Goal: Task Accomplishment & Management: Use online tool/utility

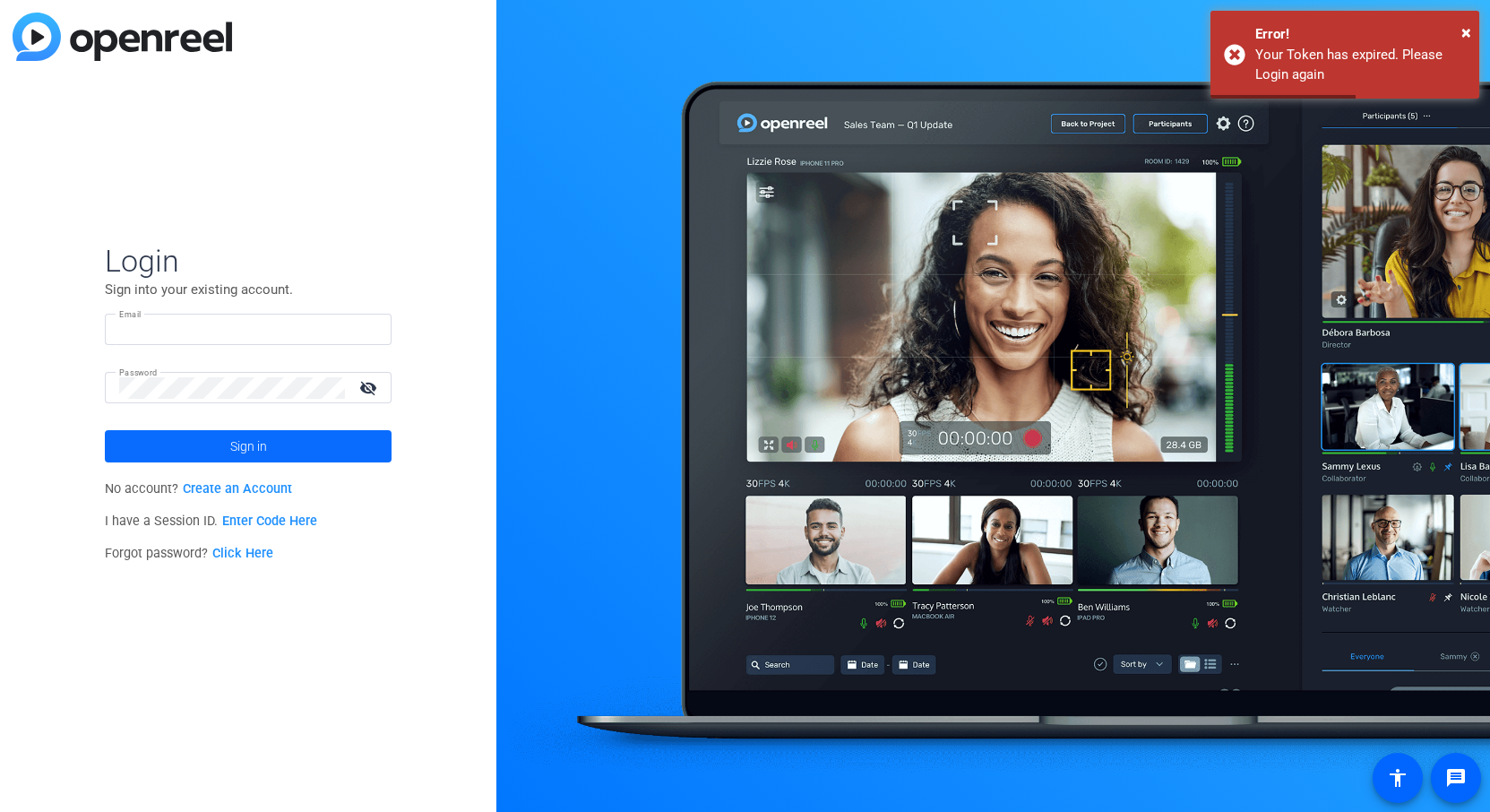
type input "[PERSON_NAME][EMAIL_ADDRESS][PERSON_NAME][DOMAIN_NAME]"
click at [208, 448] on span at bounding box center [248, 446] width 287 height 43
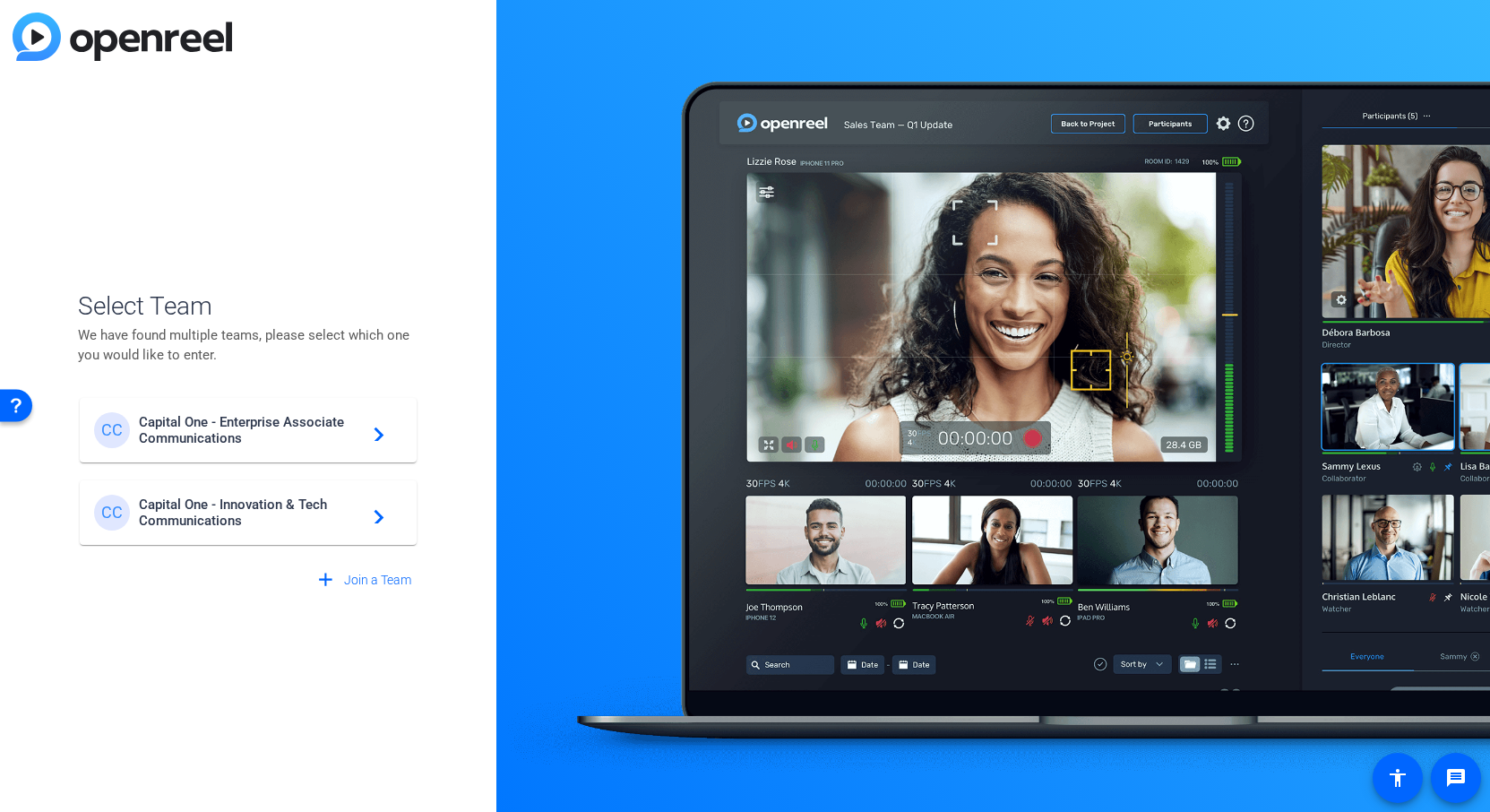
click at [196, 436] on span "Capital One - Enterprise Associate Communications" at bounding box center [250, 429] width 224 height 32
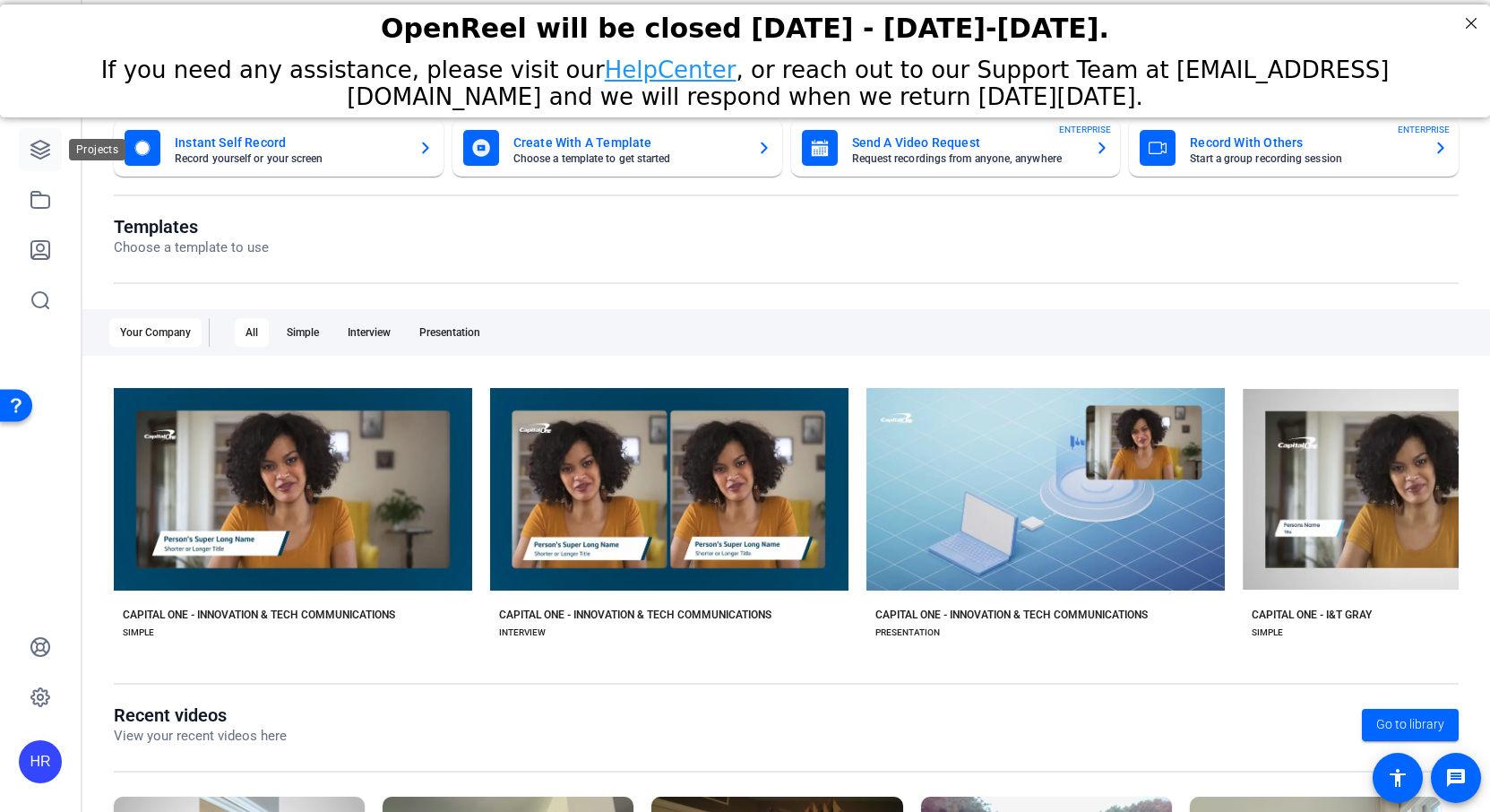
click at [37, 157] on icon at bounding box center [40, 149] width 18 height 18
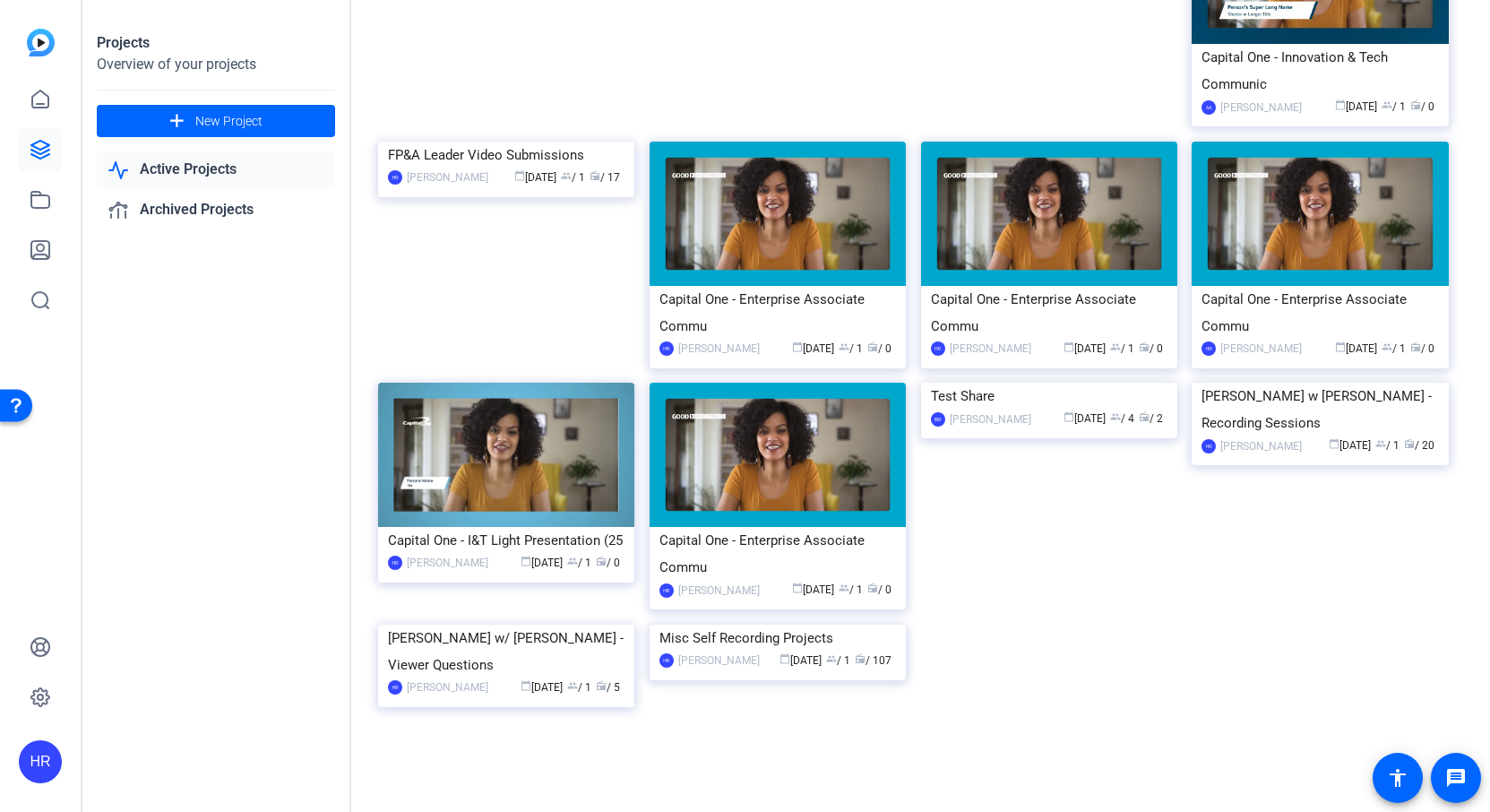
scroll to position [4699, 0]
click at [770, 625] on img at bounding box center [778, 625] width 257 height 0
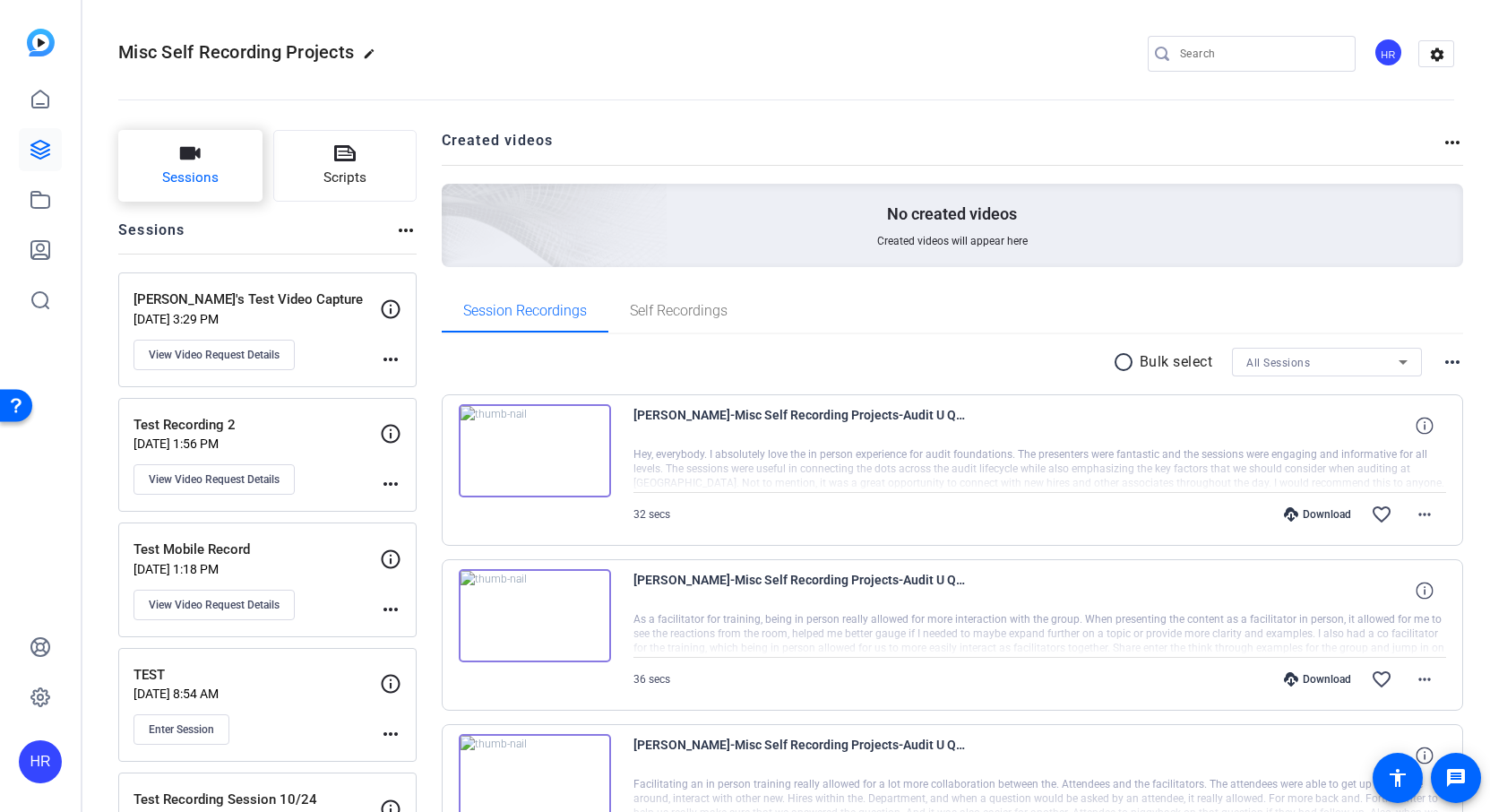
click at [196, 157] on icon "button" at bounding box center [189, 152] width 21 height 21
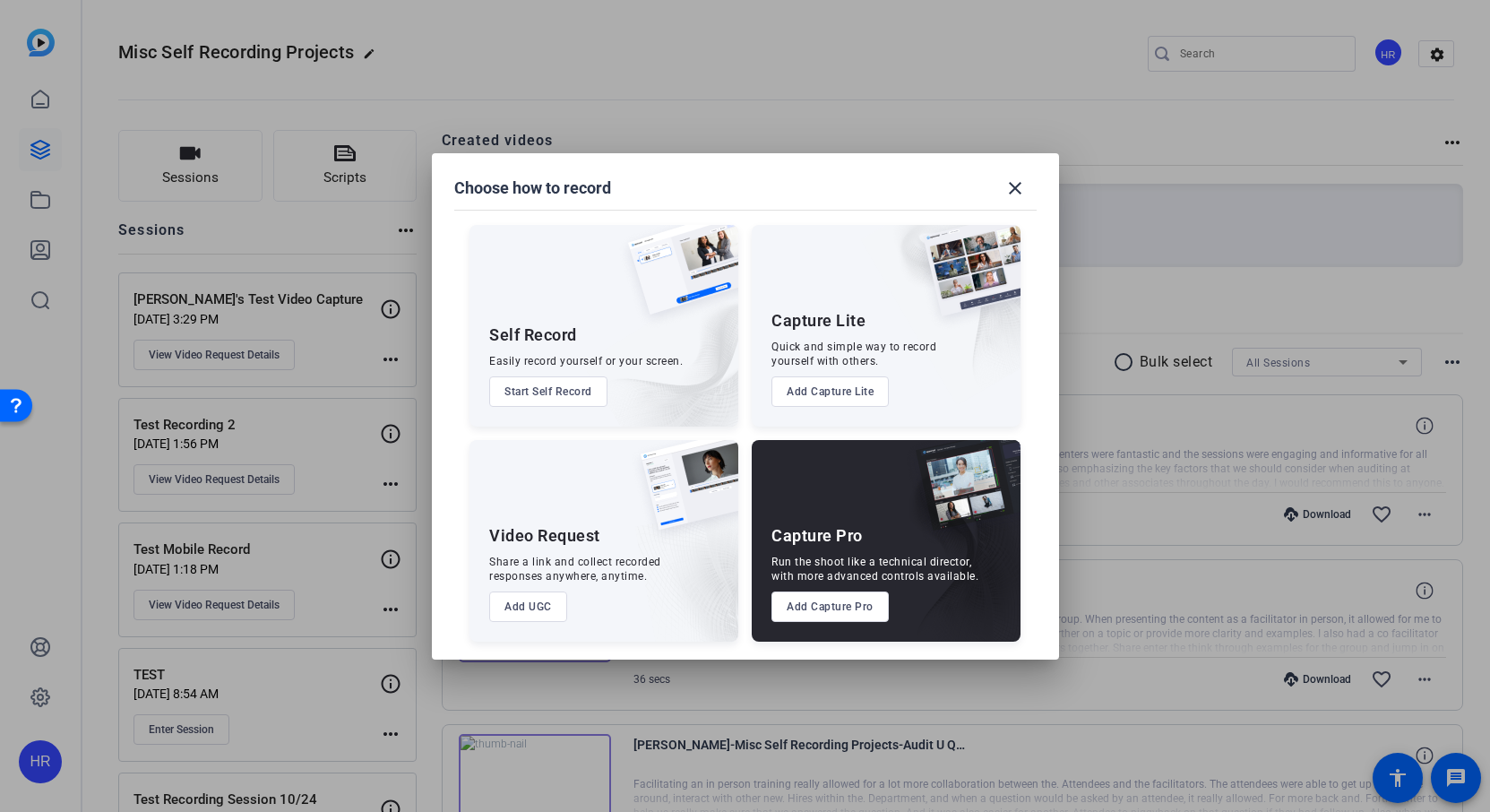
click at [538, 612] on button "Add UGC" at bounding box center [528, 606] width 78 height 30
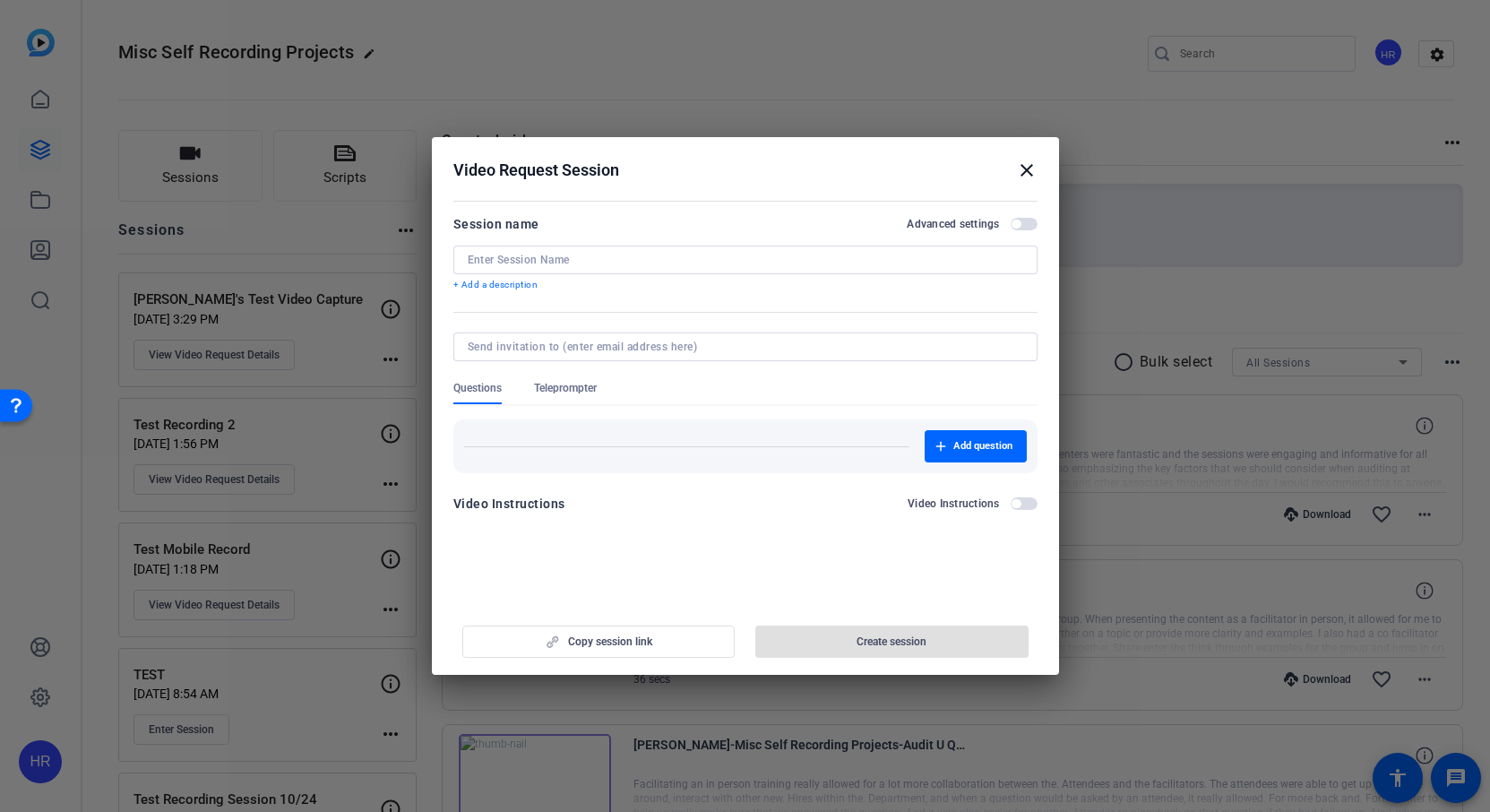
click at [555, 260] on input at bounding box center [746, 260] width 556 height 15
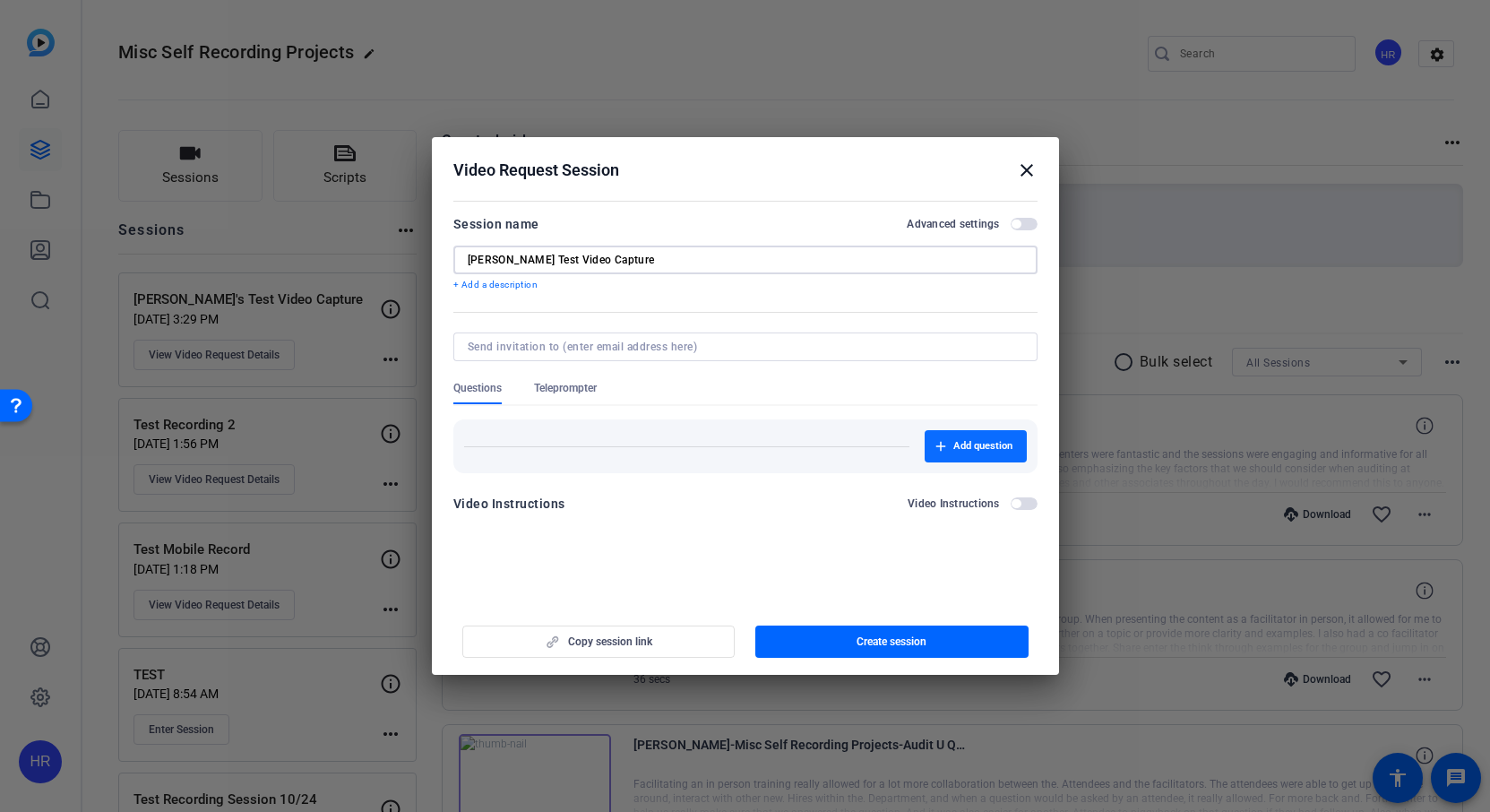
type input "[PERSON_NAME] Test Video Capture"
click at [973, 449] on span "Add question" at bounding box center [983, 447] width 59 height 15
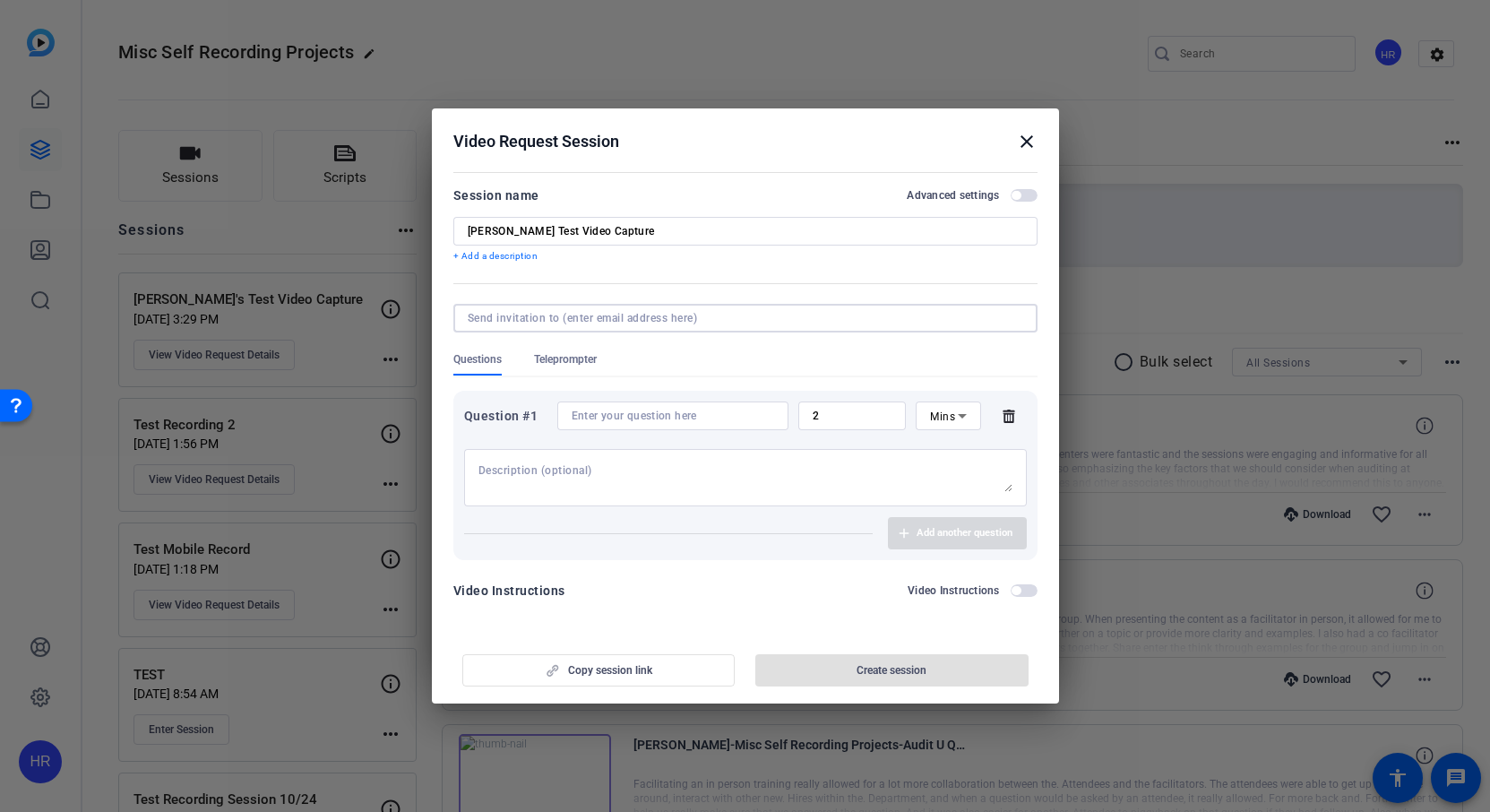
click at [625, 316] on input at bounding box center [742, 318] width 548 height 15
click at [645, 407] on div at bounding box center [672, 415] width 202 height 29
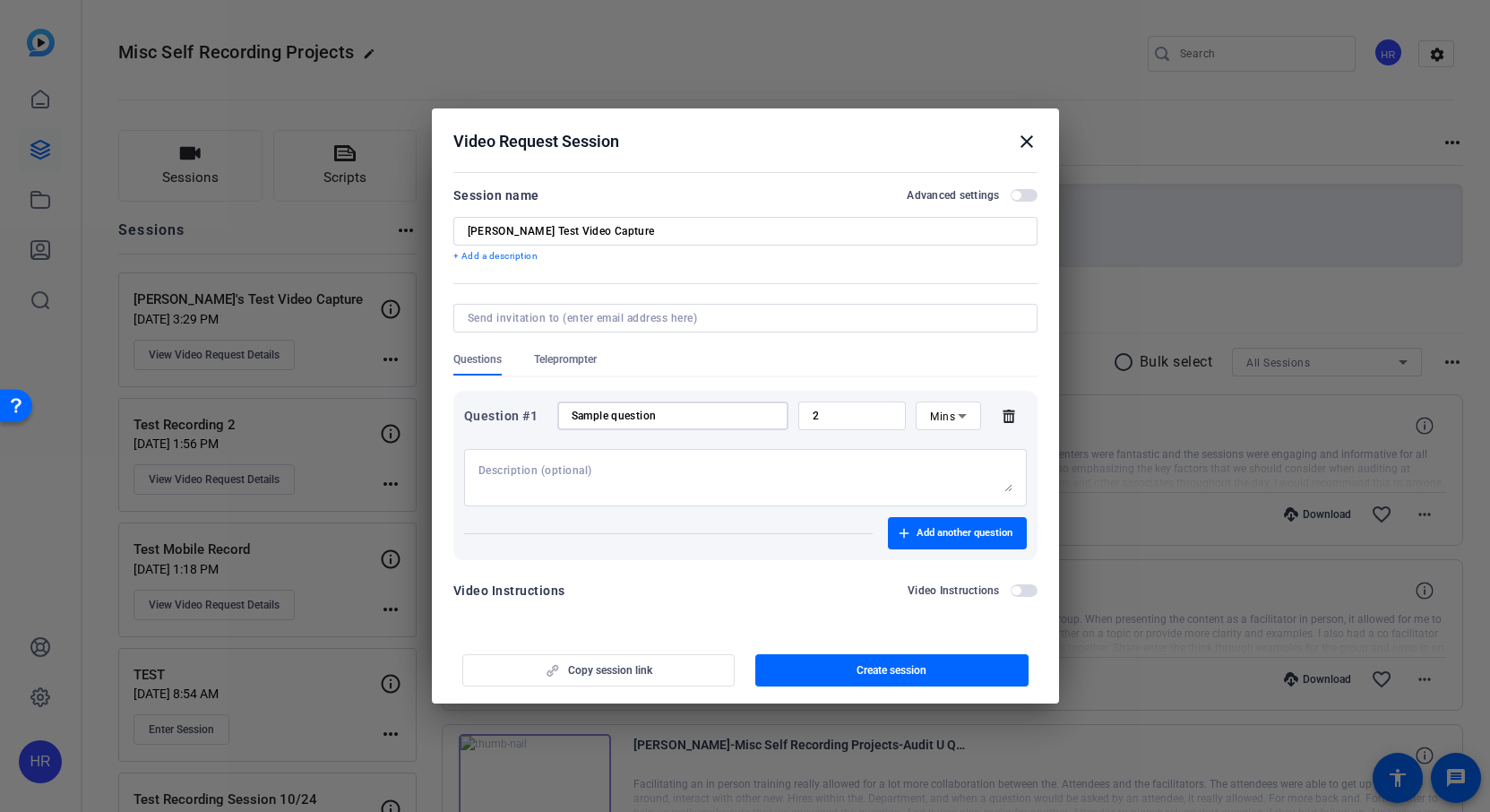
type input "Sample question"
click at [967, 415] on icon at bounding box center [962, 415] width 21 height 21
click at [957, 449] on mat-option "Sec" at bounding box center [948, 451] width 65 height 29
drag, startPoint x: 860, startPoint y: 421, endPoint x: 794, endPoint y: 417, distance: 66.1
click at [794, 417] on div "Question #1 Sample question 2 Sec" at bounding box center [746, 415] width 563 height 29
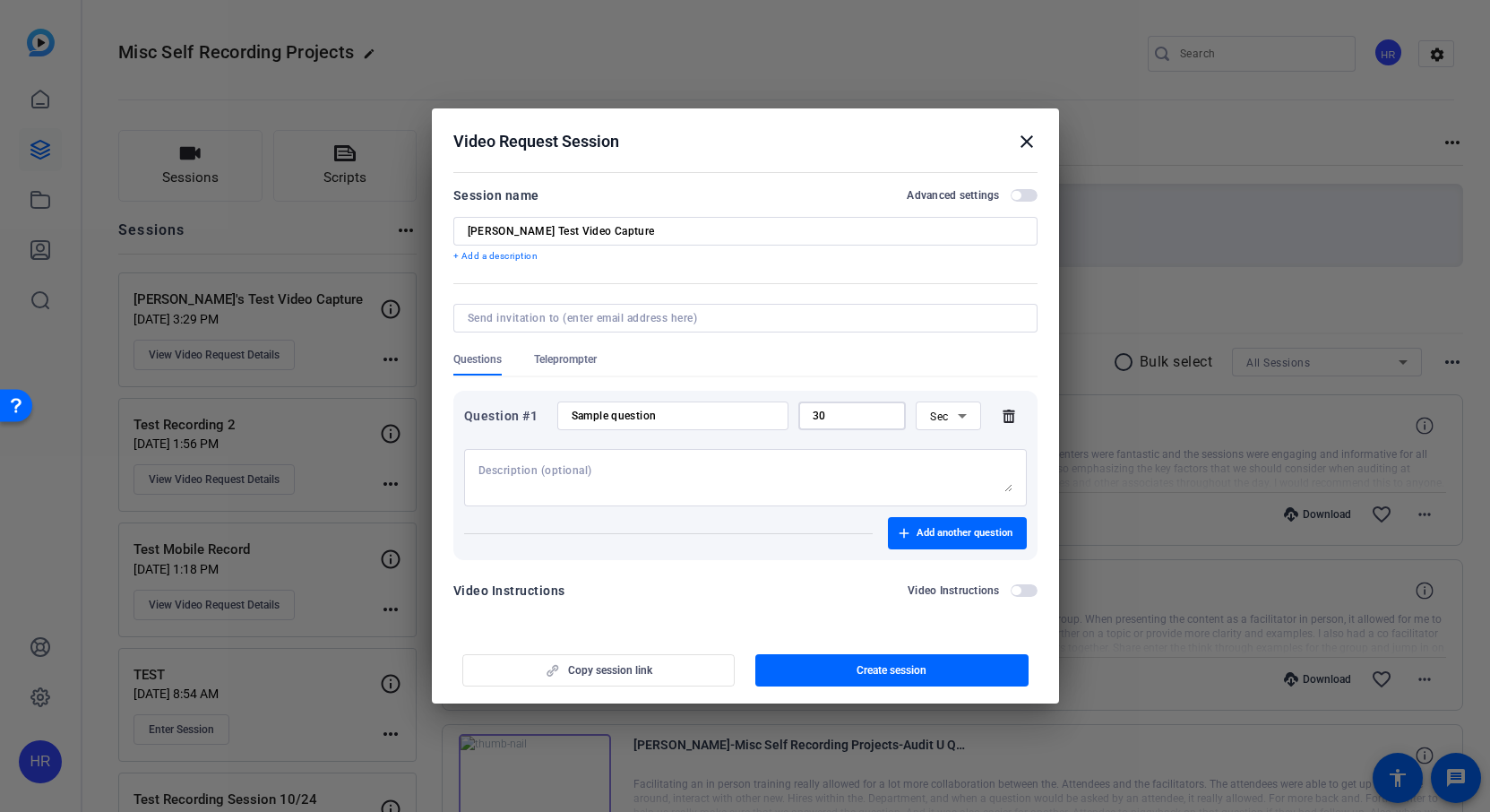
type input "30"
click at [526, 318] on input at bounding box center [742, 318] width 548 height 15
type input "[PERSON_NAME][EMAIL_ADDRESS][DOMAIN_NAME]"
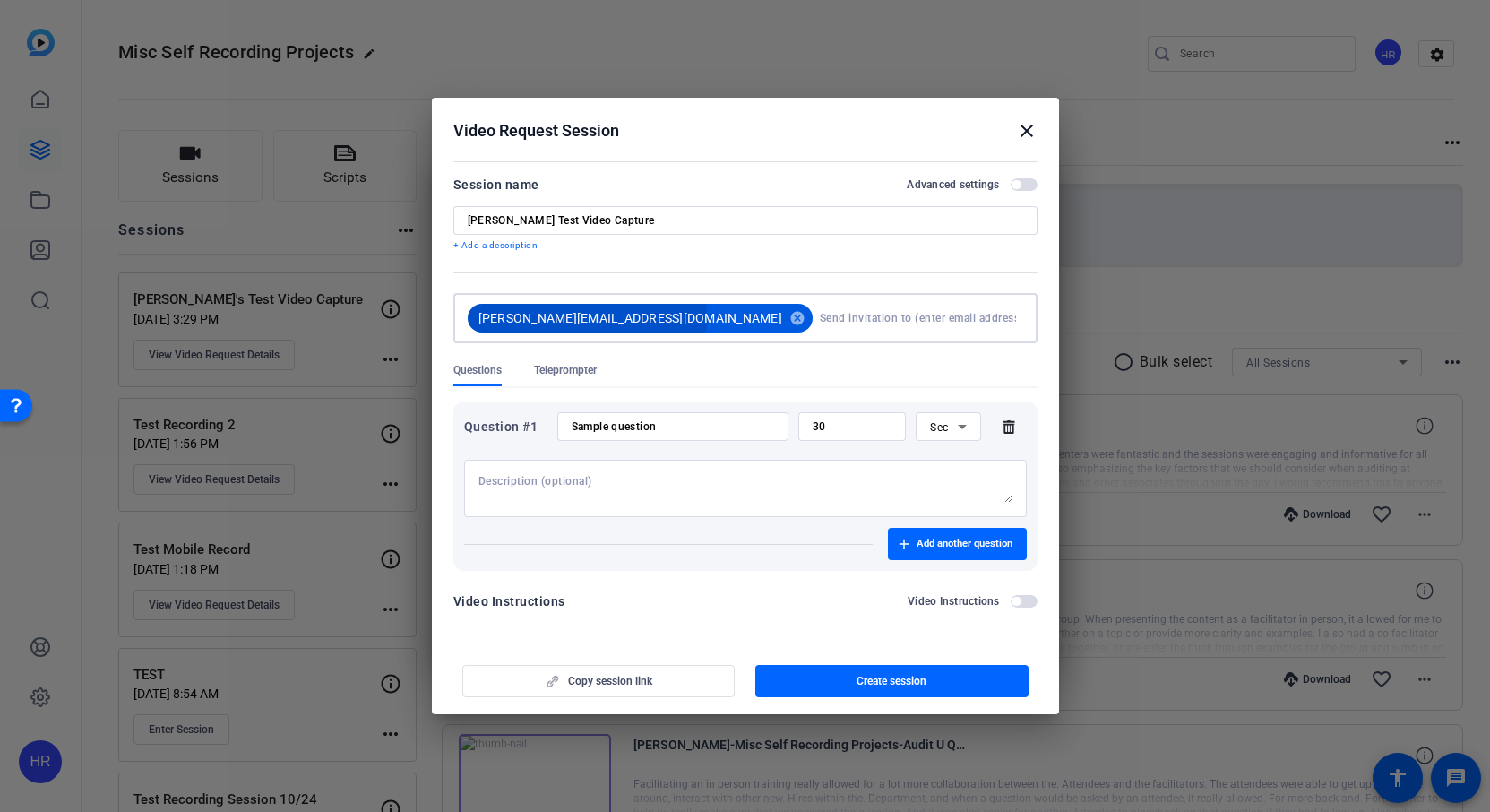
click at [579, 318] on span "[PERSON_NAME][EMAIL_ADDRESS][DOMAIN_NAME]" at bounding box center [630, 317] width 304 height 18
click at [782, 316] on mat-icon "cancel" at bounding box center [797, 317] width 30 height 16
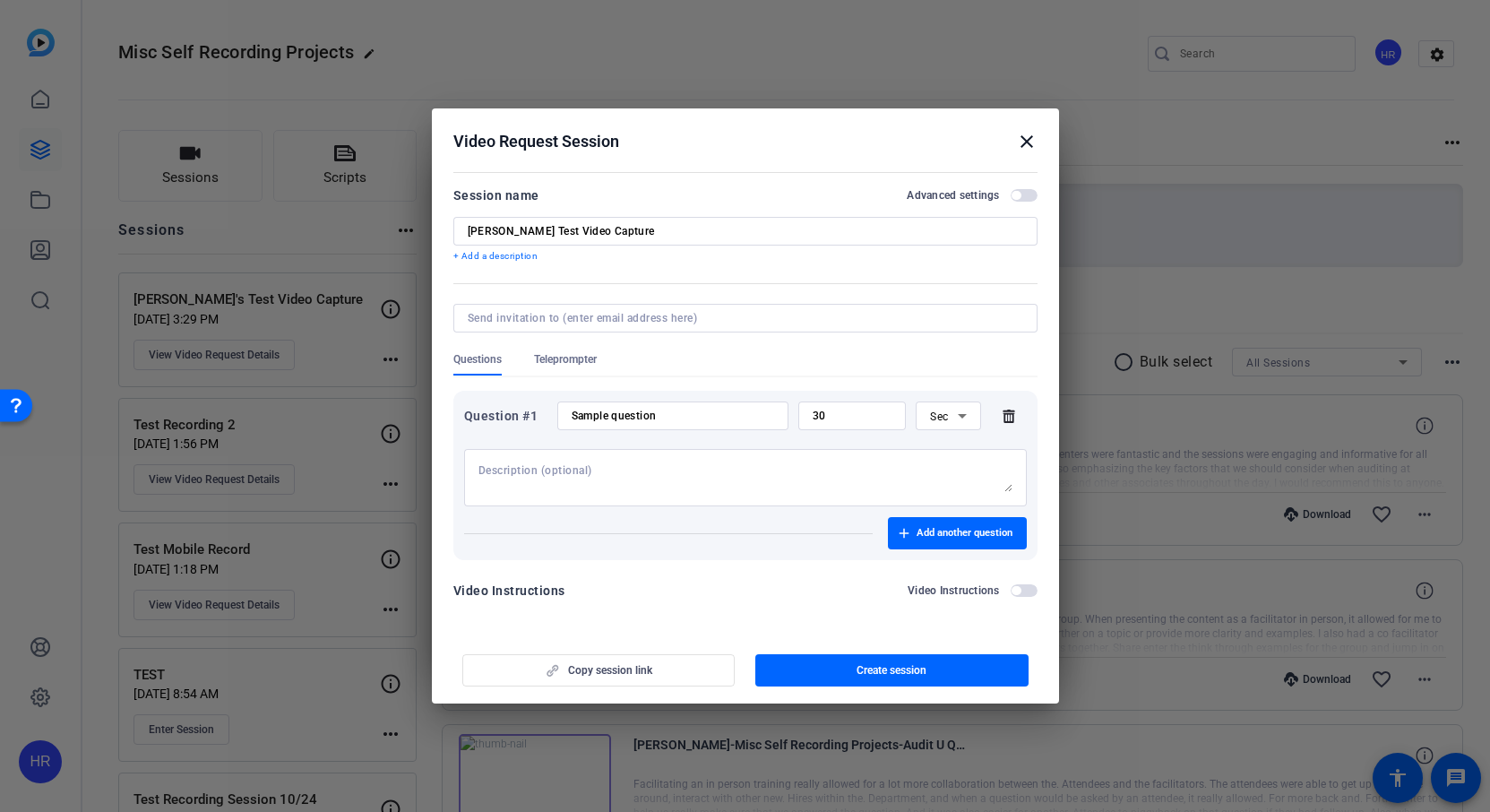
click at [687, 317] on input at bounding box center [742, 318] width 548 height 15
paste input "[PERSON_NAME][EMAIL_ADDRESS][DOMAIN_NAME]"
type input "[PERSON_NAME][EMAIL_ADDRESS][DOMAIN_NAME]"
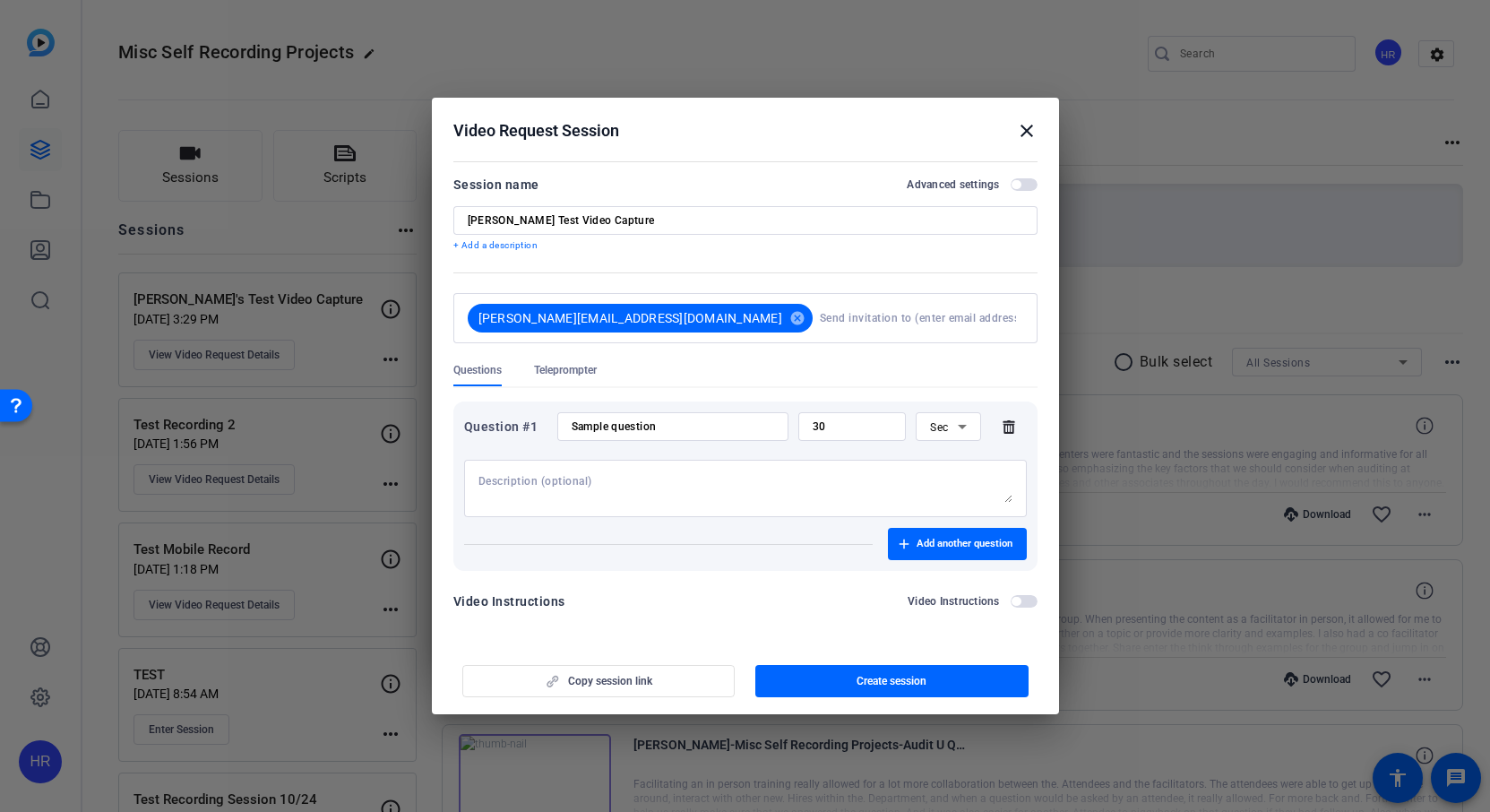
click at [644, 221] on div "[PERSON_NAME] Test Video Capture" at bounding box center [746, 220] width 556 height 29
type input "[PERSON_NAME] Test Video Capture - OpenReel"
click at [659, 679] on div "Copy session link Create session" at bounding box center [745, 675] width 584 height 46
click at [619, 681] on div "Copy session link Create session" at bounding box center [745, 675] width 584 height 46
click at [863, 682] on span "Create session" at bounding box center [892, 681] width 70 height 15
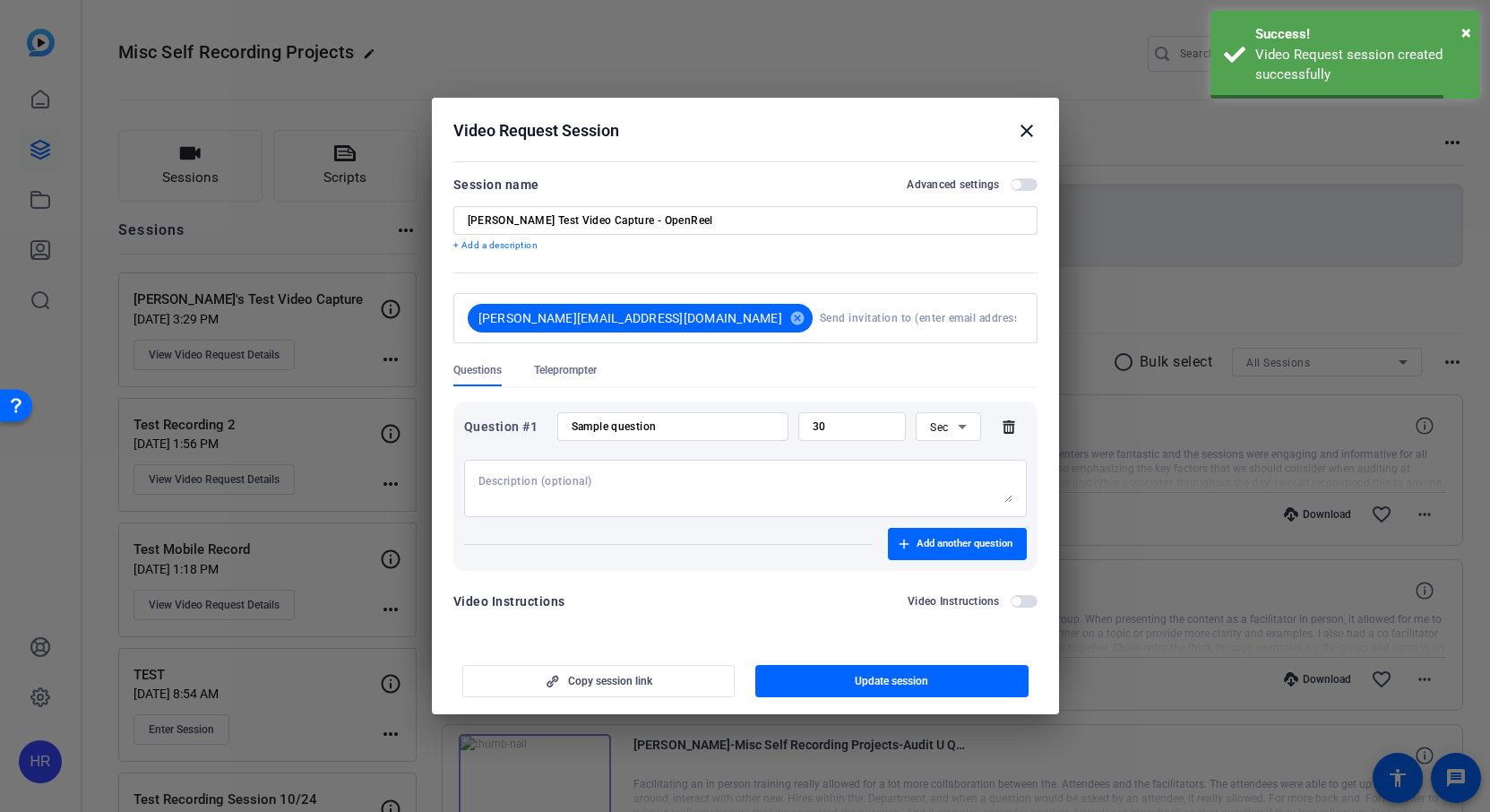
click at [607, 681] on span "Copy session link" at bounding box center [609, 681] width 84 height 15
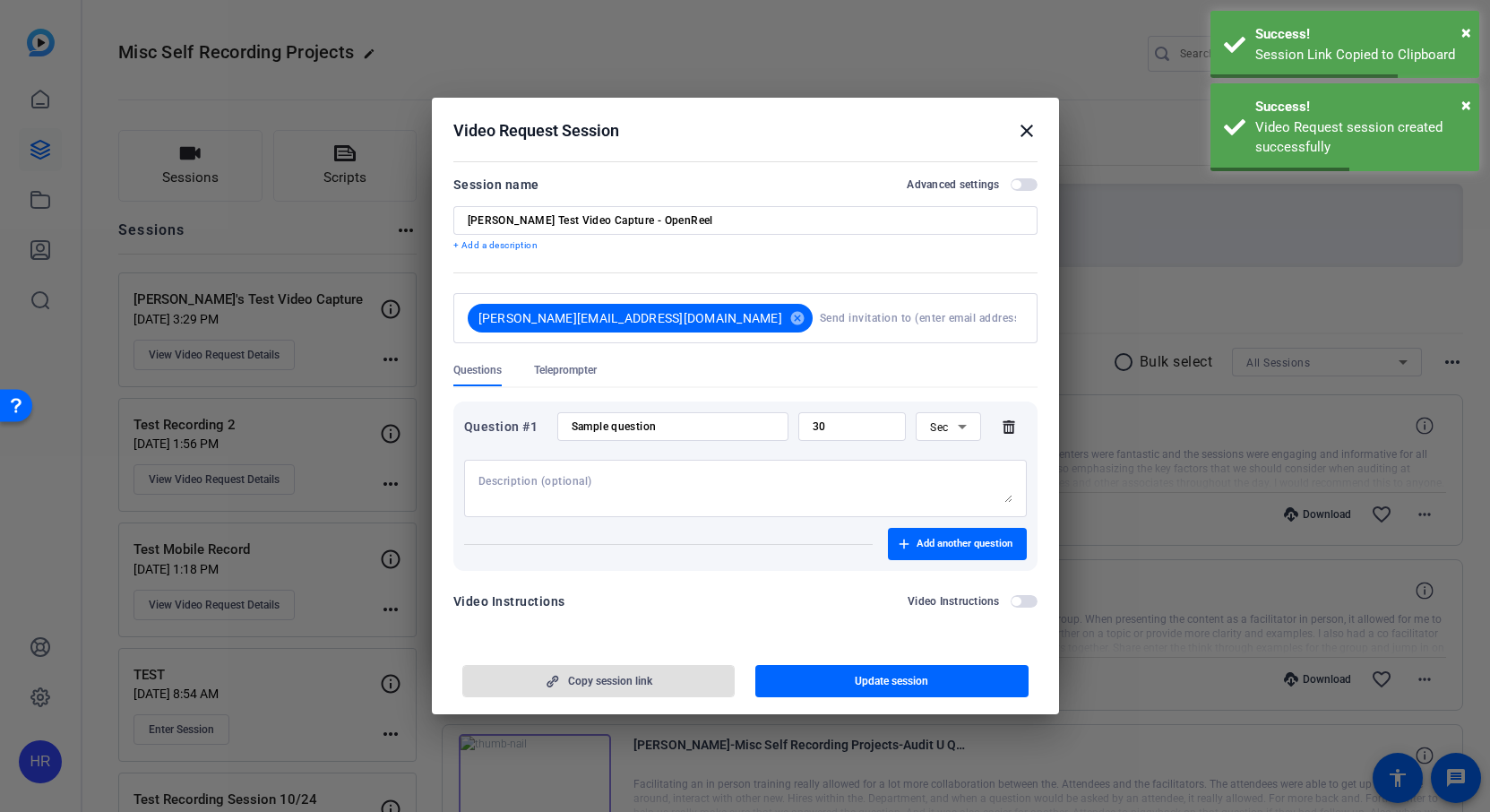
click at [1025, 128] on mat-icon "close" at bounding box center [1027, 130] width 21 height 21
